Goal: Information Seeking & Learning: Learn about a topic

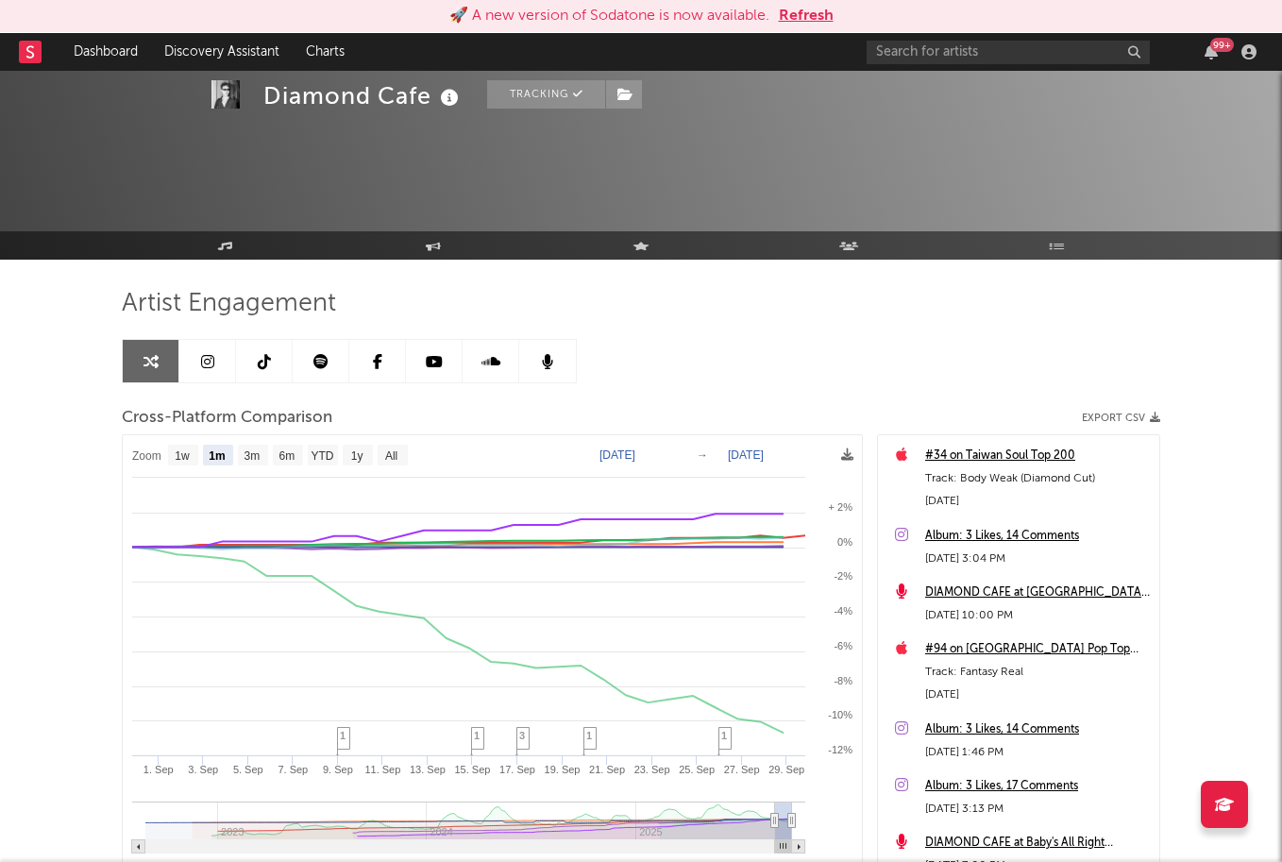
select select "1m"
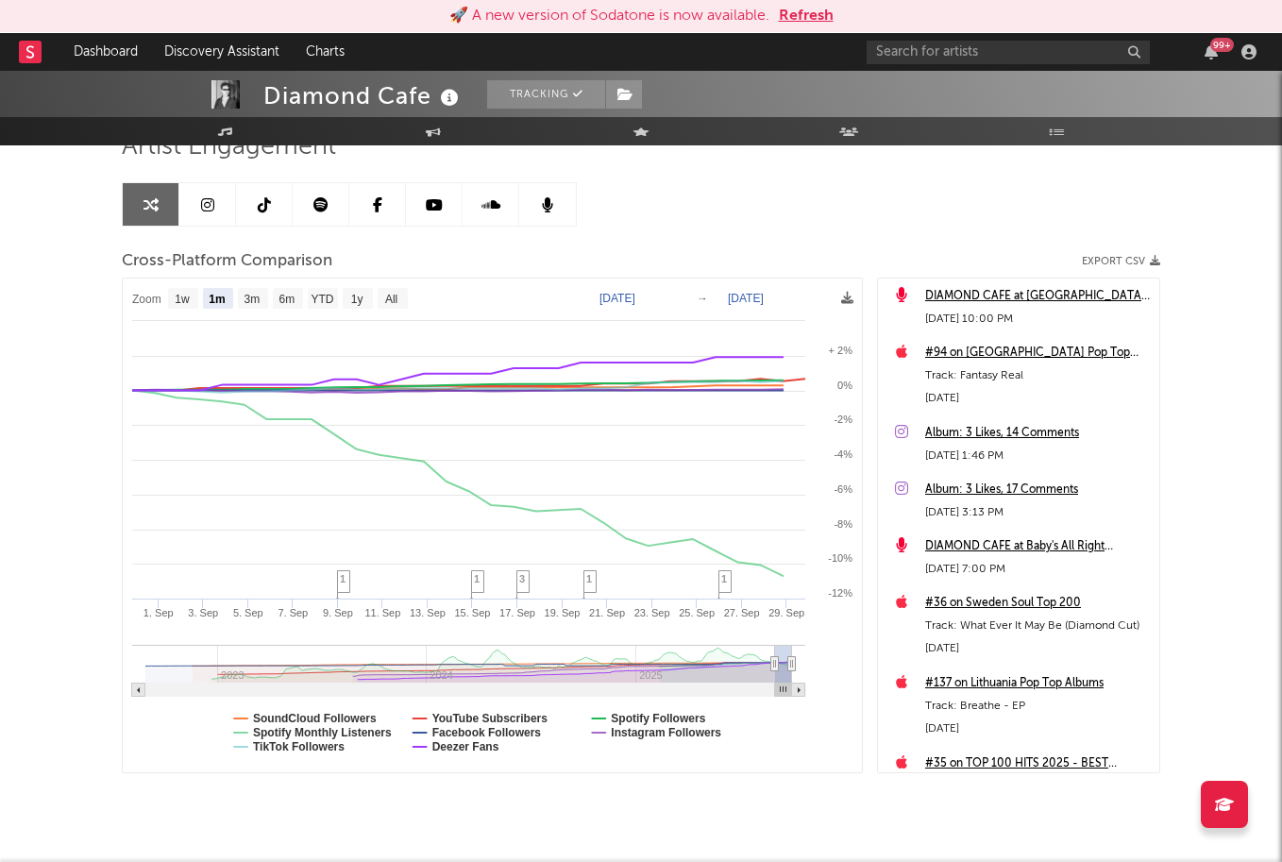
scroll to position [139, 0]
click at [1030, 596] on div "#36 on Sweden Soul Top 200" at bounding box center [1037, 604] width 225 height 23
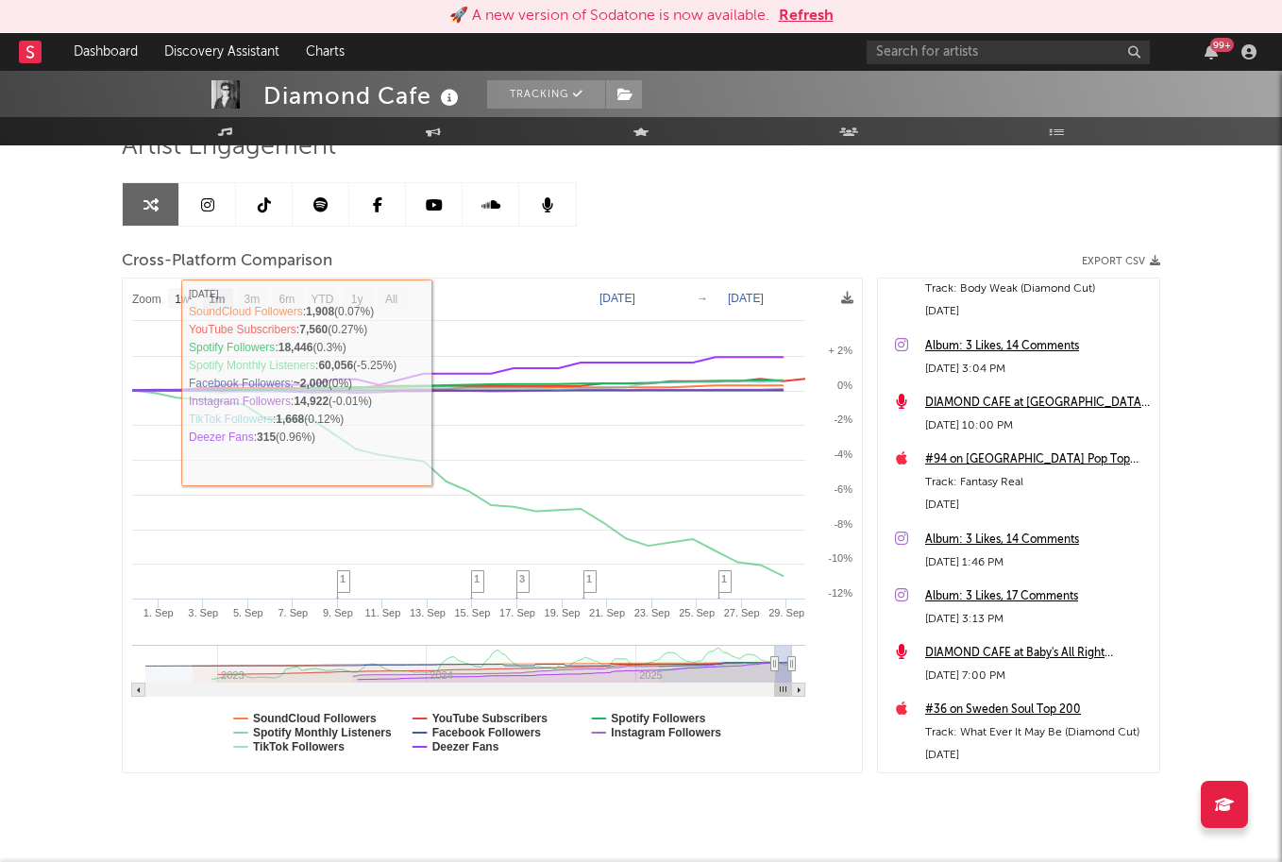
click at [336, 212] on link at bounding box center [321, 204] width 57 height 42
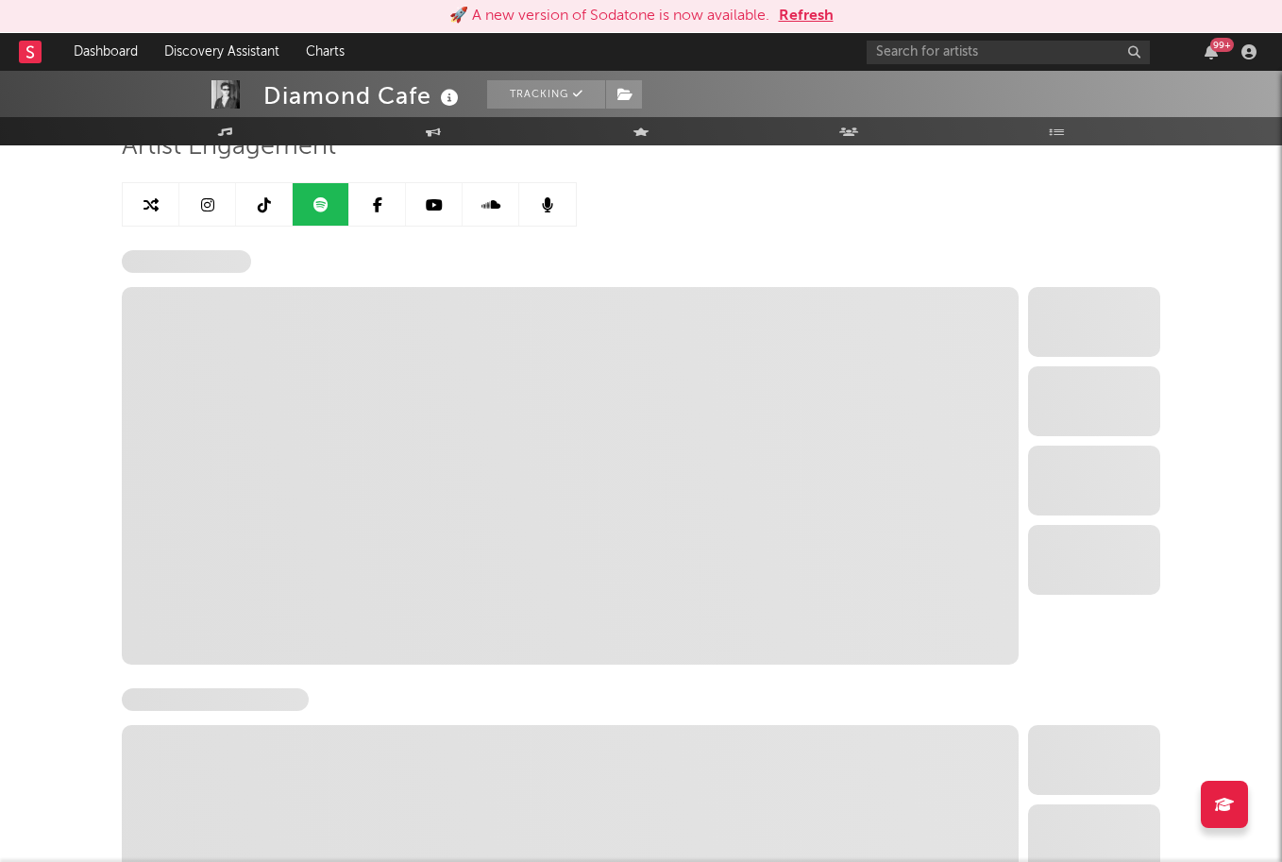
select select "6m"
select select "1w"
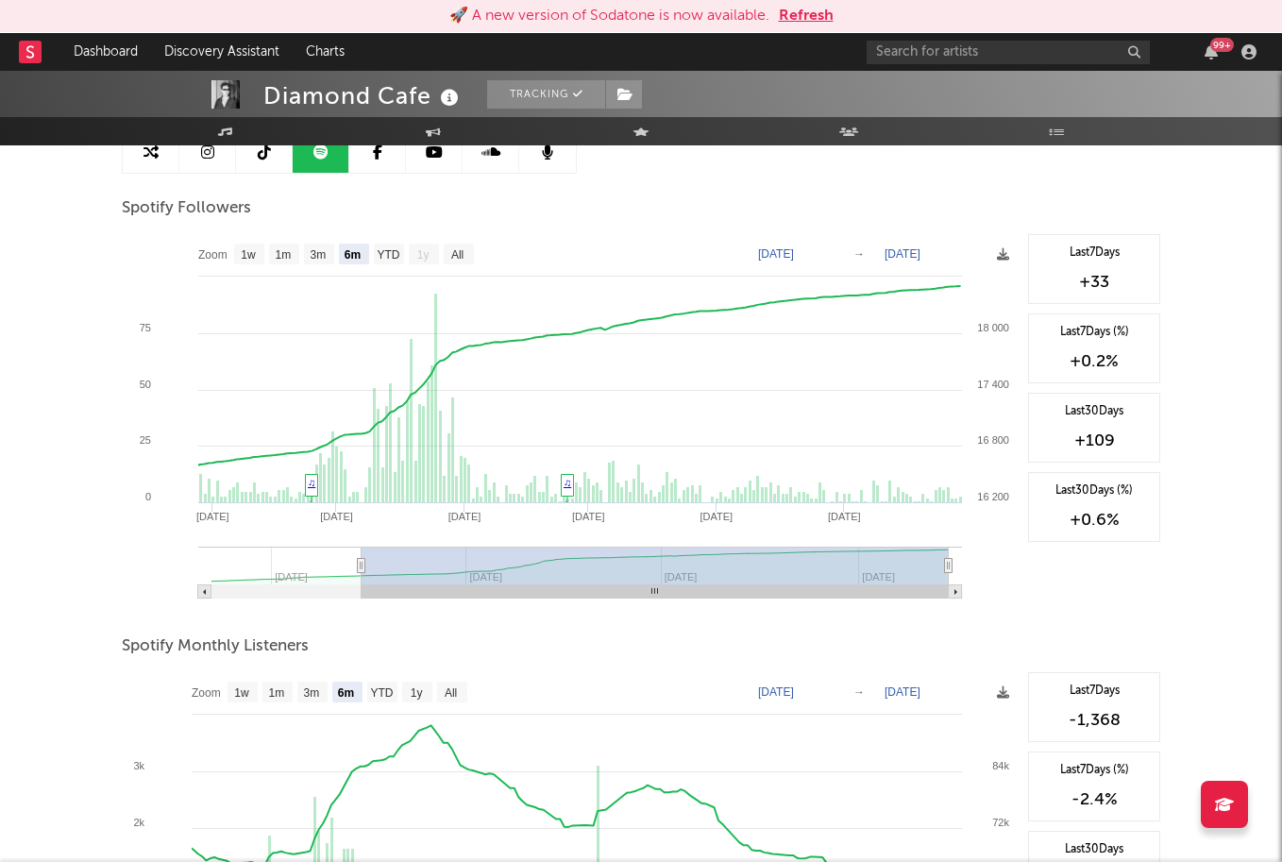
scroll to position [96, 0]
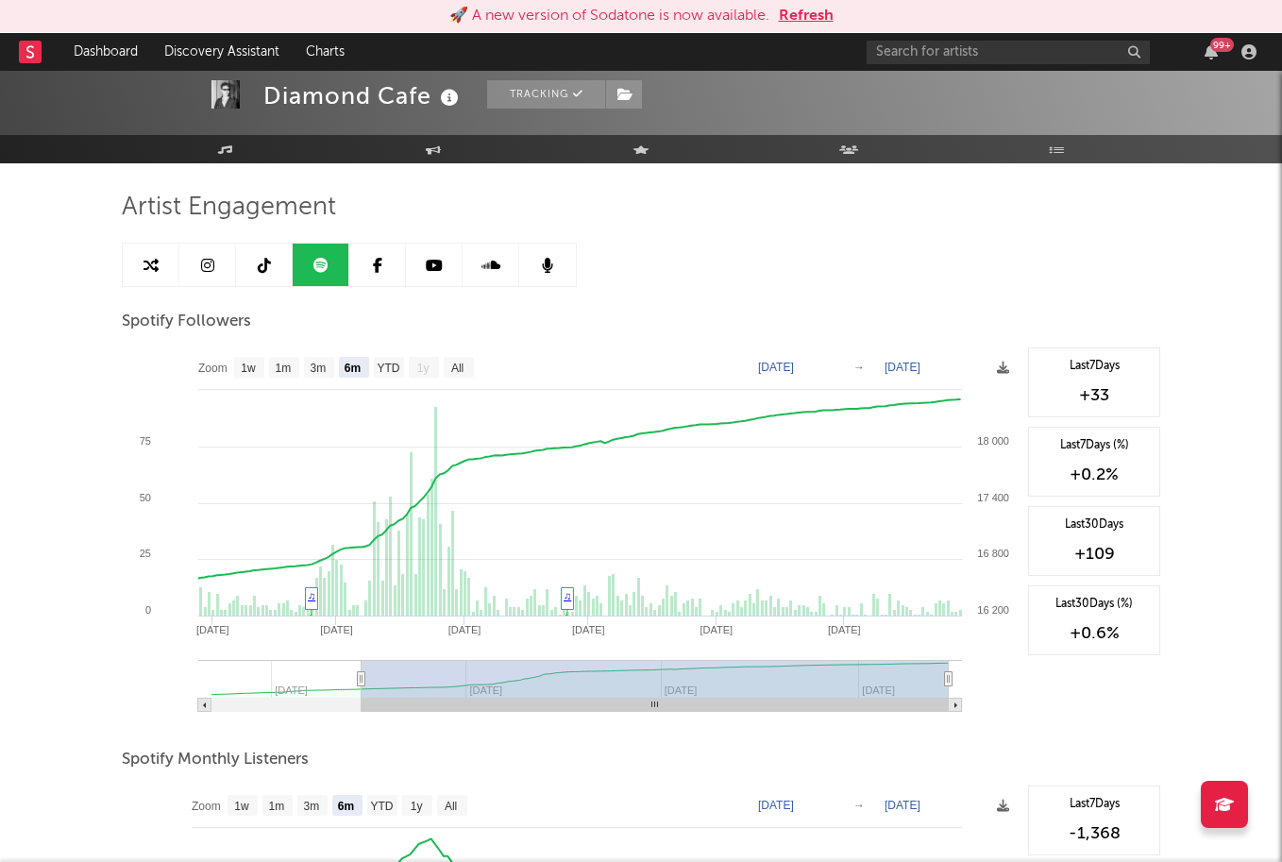
click at [432, 269] on icon at bounding box center [434, 265] width 17 height 15
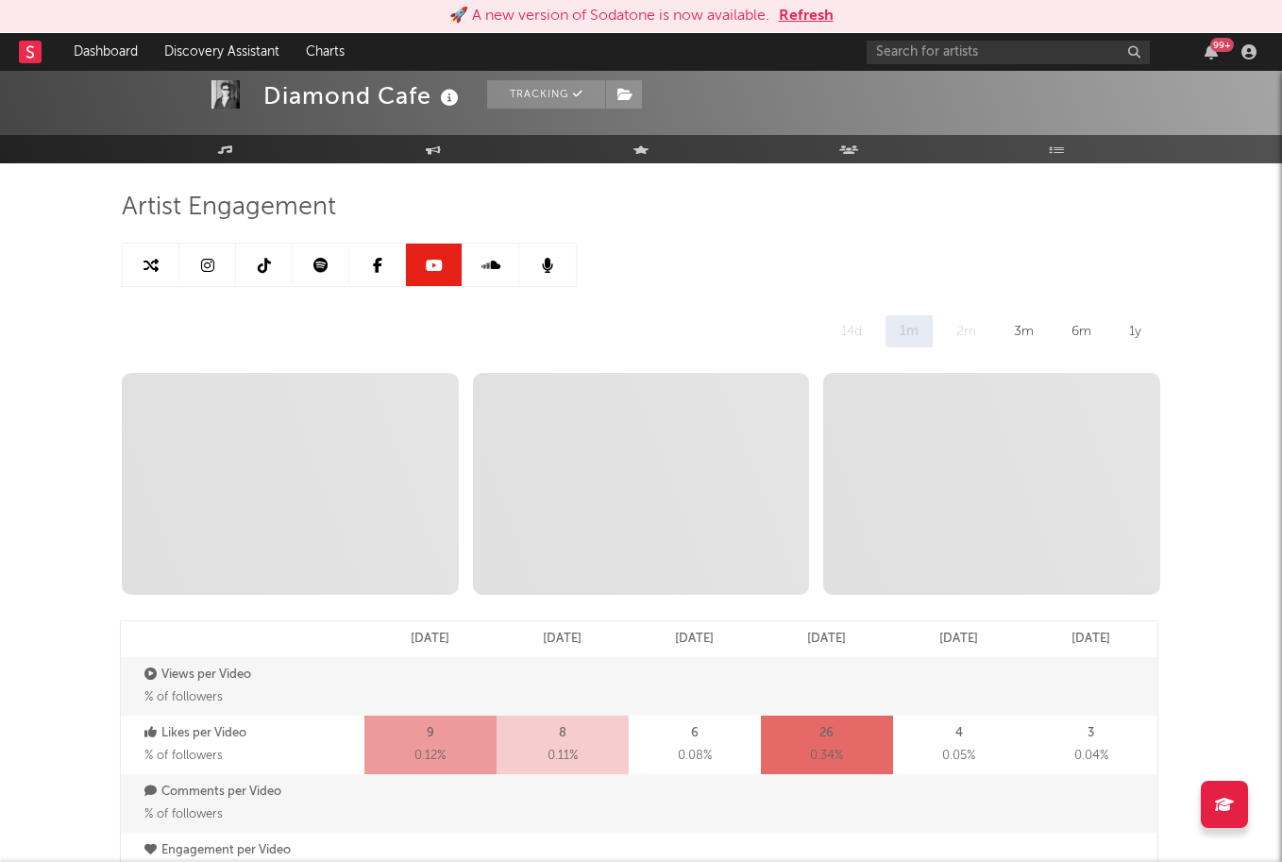
select select "6m"
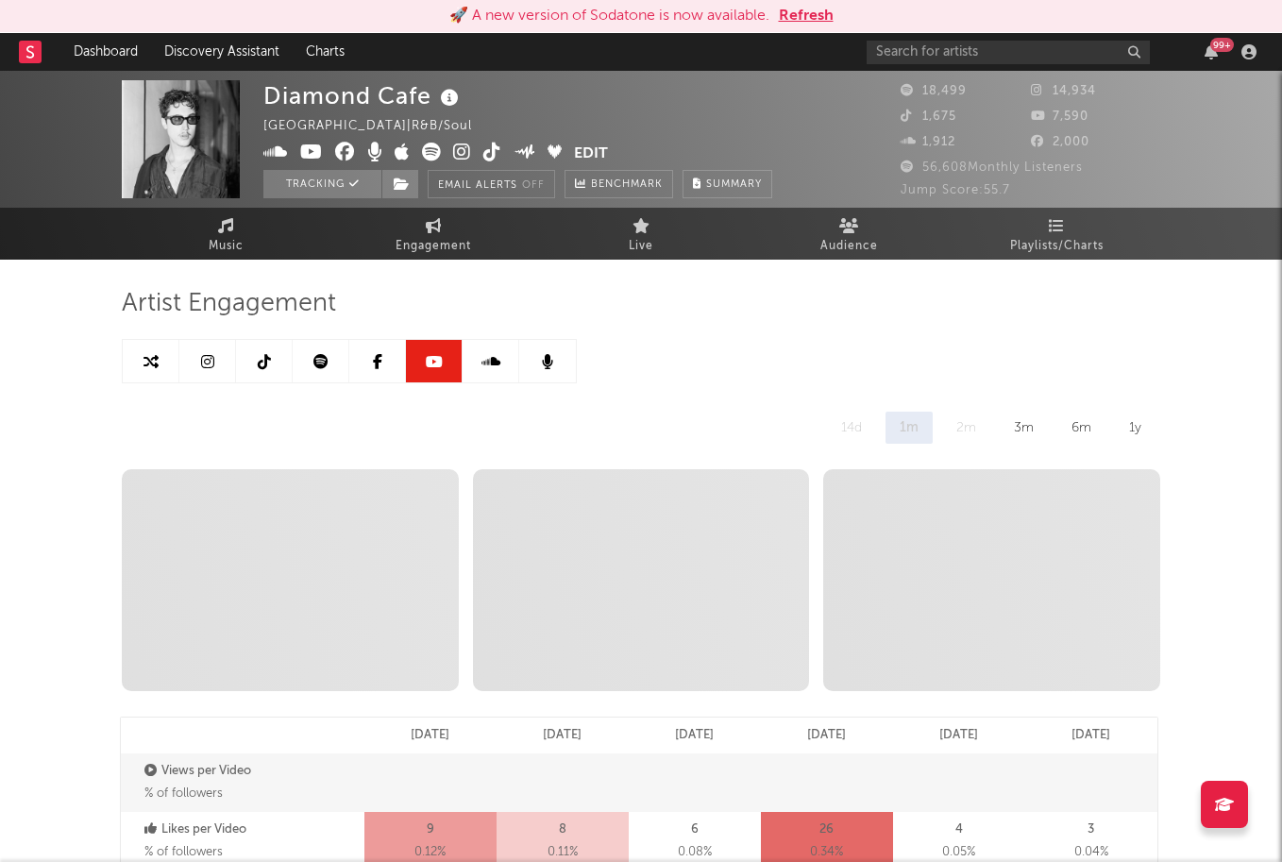
click at [222, 359] on link at bounding box center [207, 361] width 57 height 42
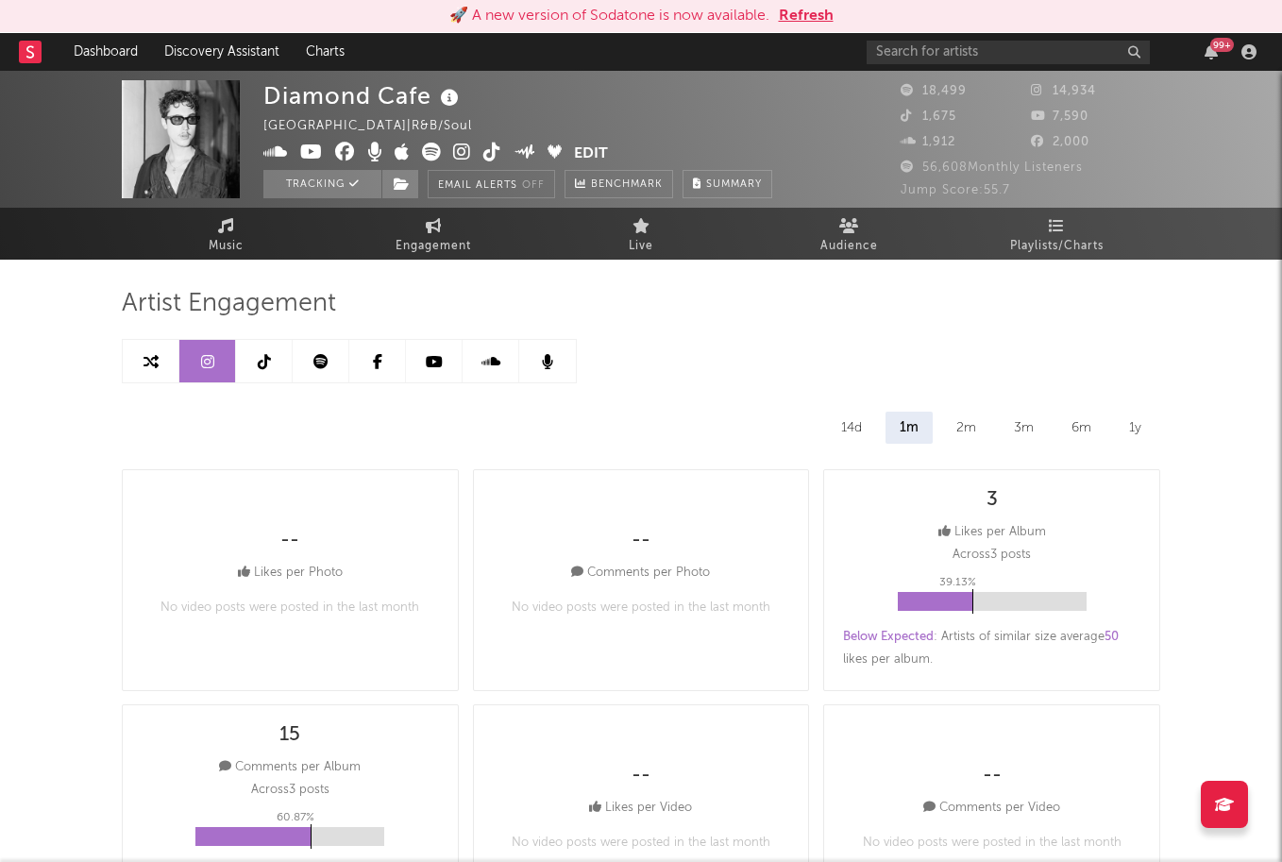
select select "6m"
